Goal: Find specific fact: Find specific fact

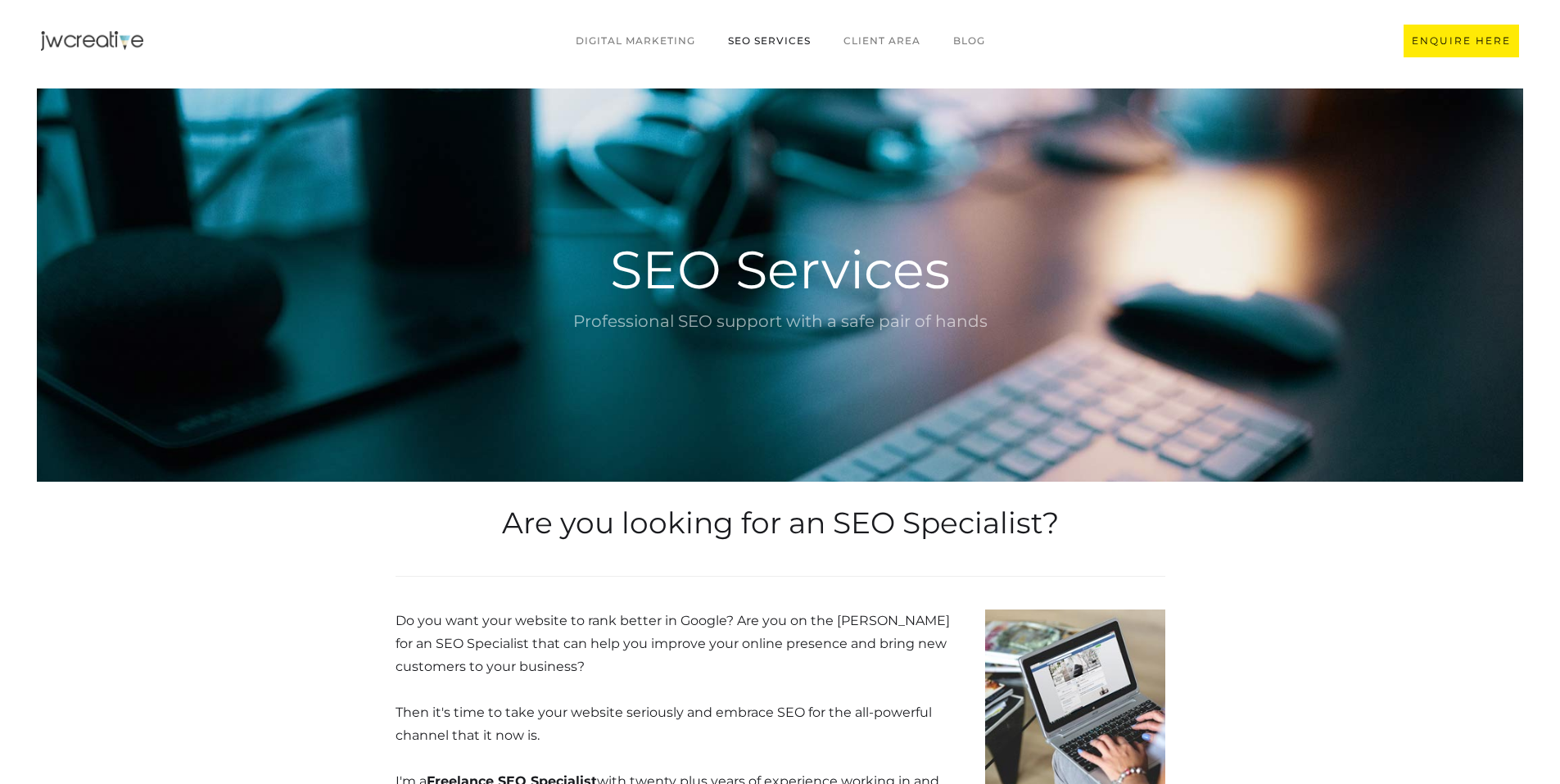
click at [94, 48] on img "home" at bounding box center [91, 41] width 102 height 20
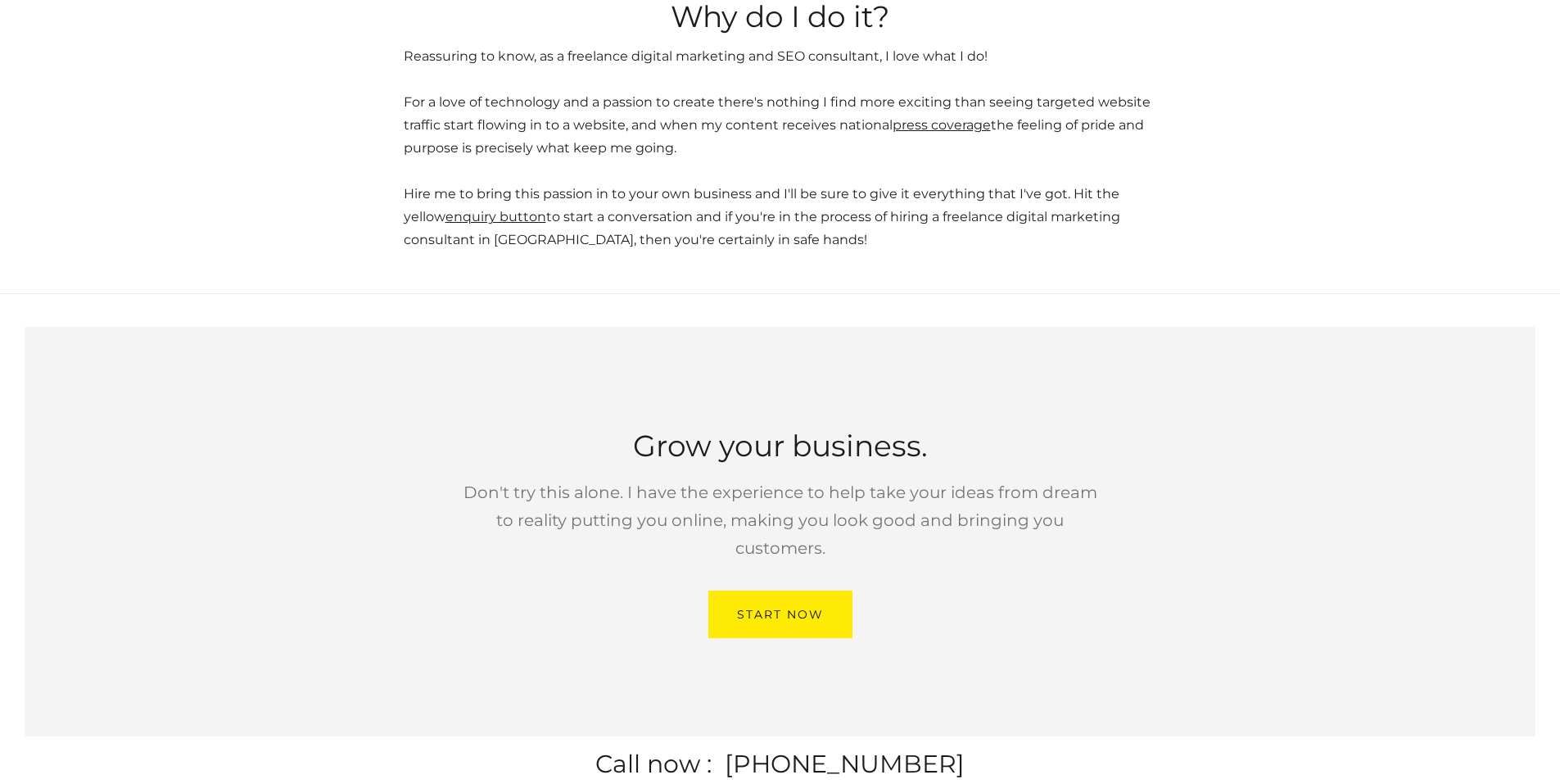
scroll to position [4555, 0]
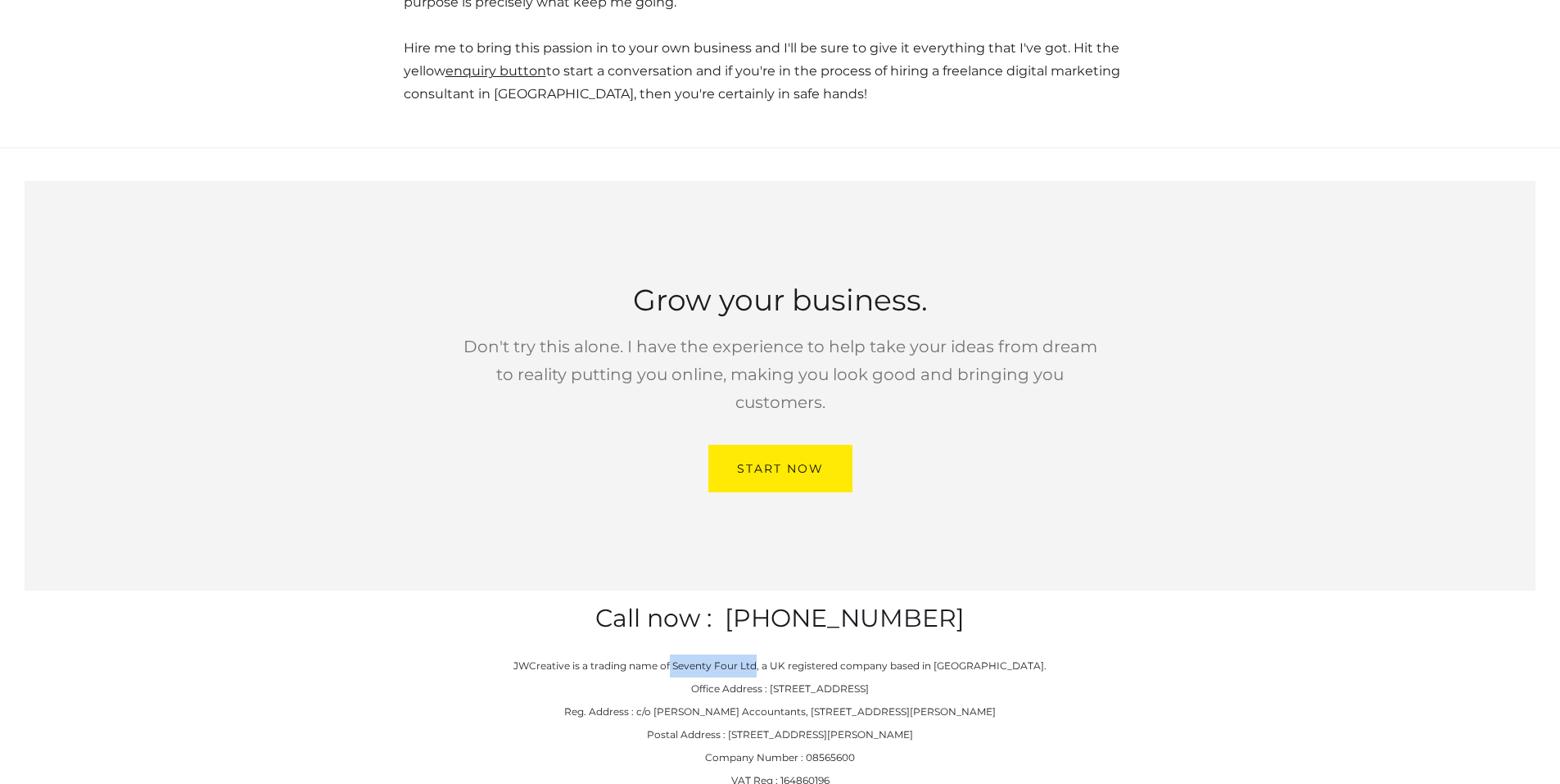
drag, startPoint x: 690, startPoint y: 563, endPoint x: 772, endPoint y: 567, distance: 82.1
click at [772, 655] on p "JWCreative is a trading name of Seventy Four Ltd, a UK registered company based…" at bounding box center [780, 734] width 534 height 160
copy p "Seventy Four Ltd"
